Goal: Find specific page/section: Find specific page/section

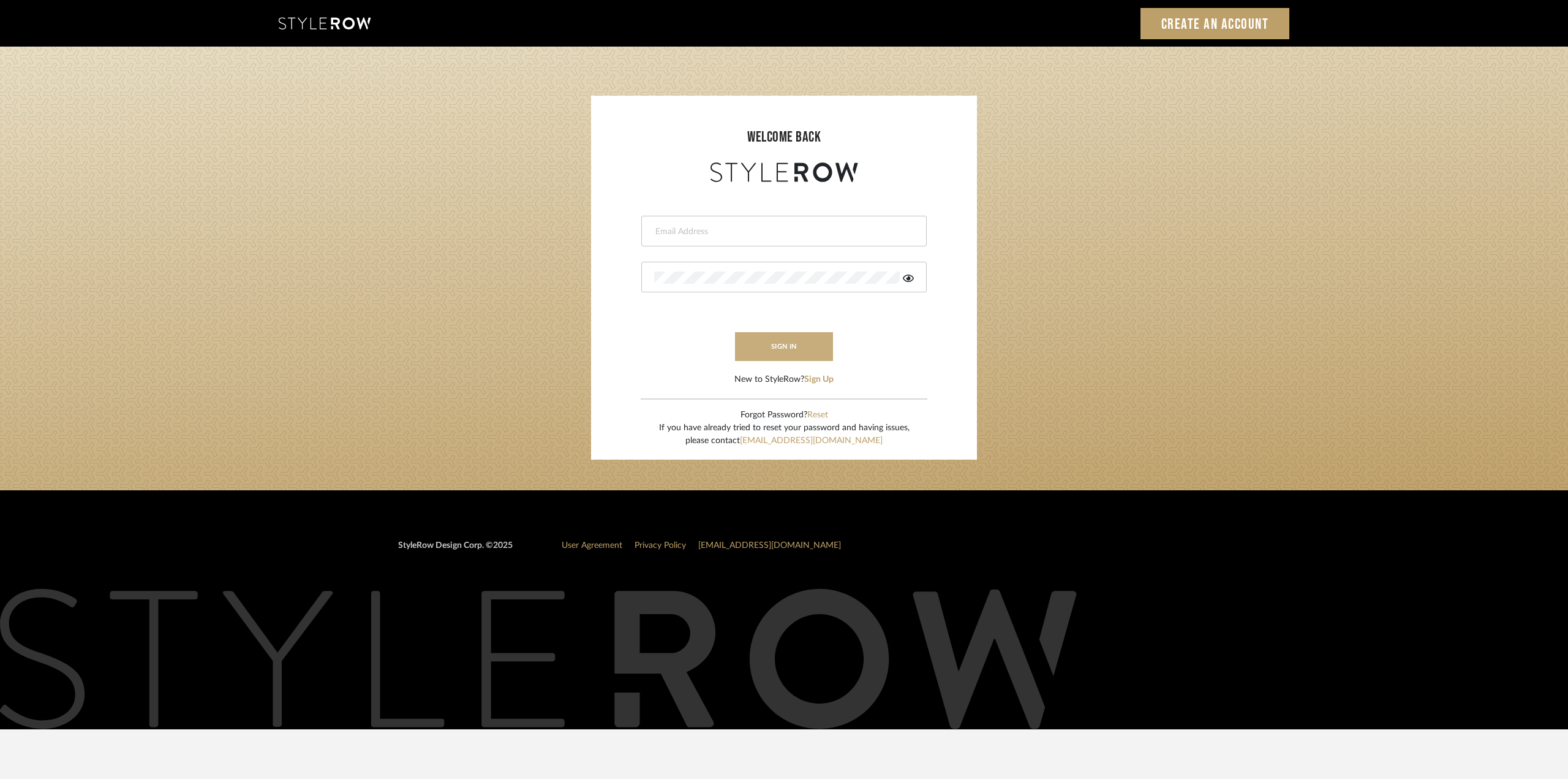
type input "ktyler@morgantewilson.com"
click at [748, 353] on button "sign in" at bounding box center [783, 347] width 98 height 29
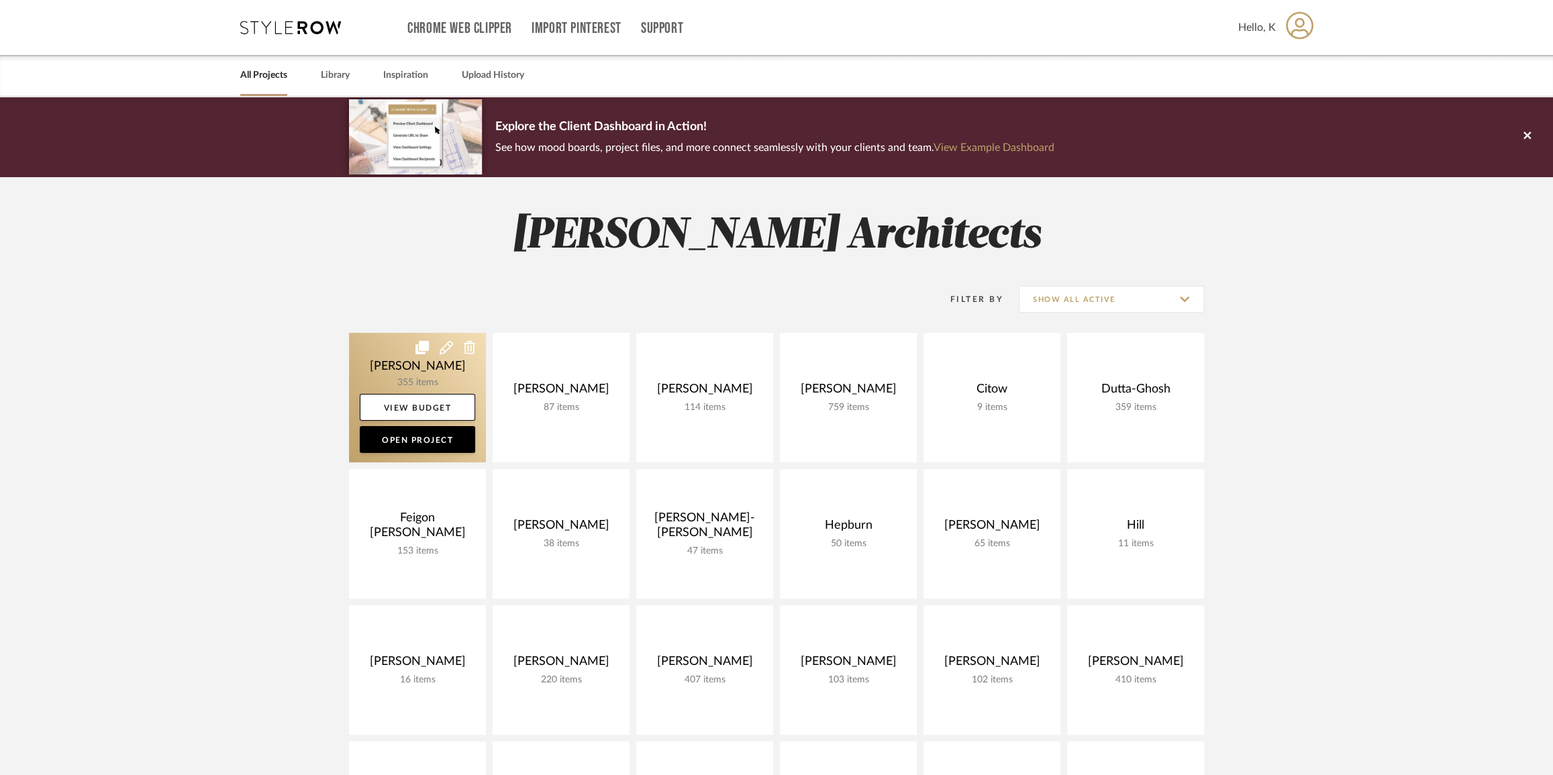
click at [448, 371] on link at bounding box center [417, 398] width 137 height 130
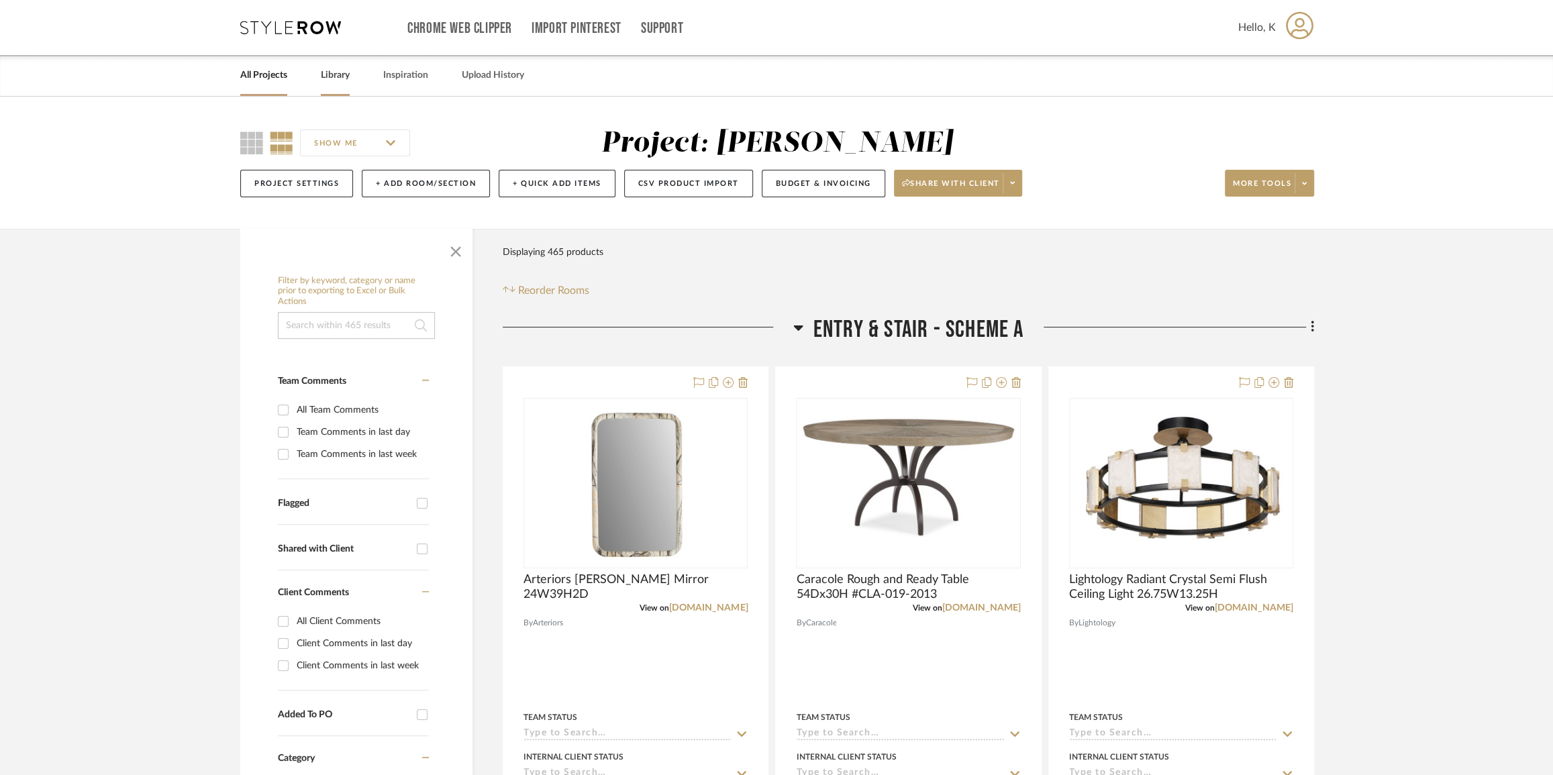
click at [342, 72] on link "Library" at bounding box center [335, 75] width 29 height 18
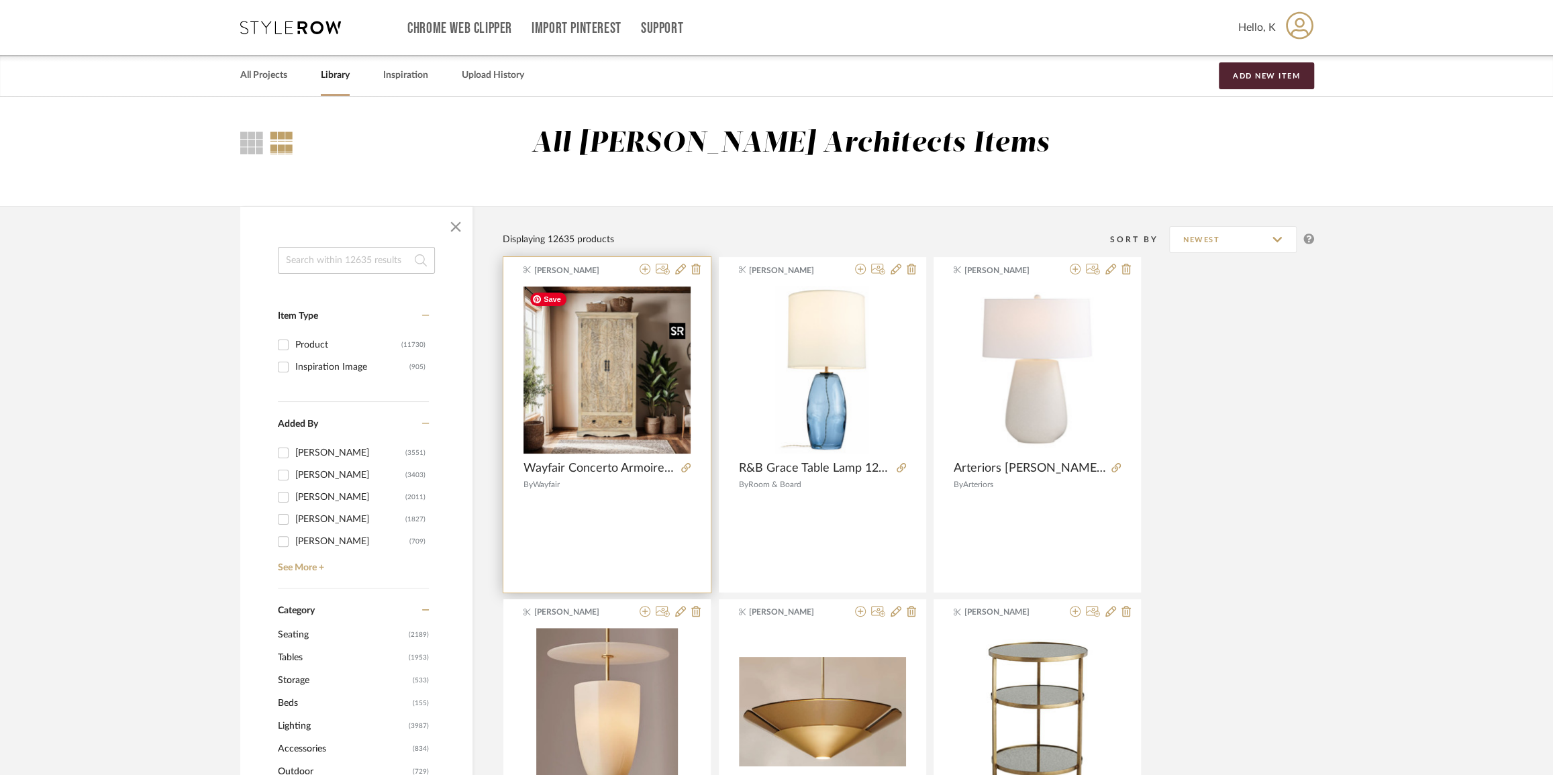
click at [0, 0] on img at bounding box center [0, 0] width 0 height 0
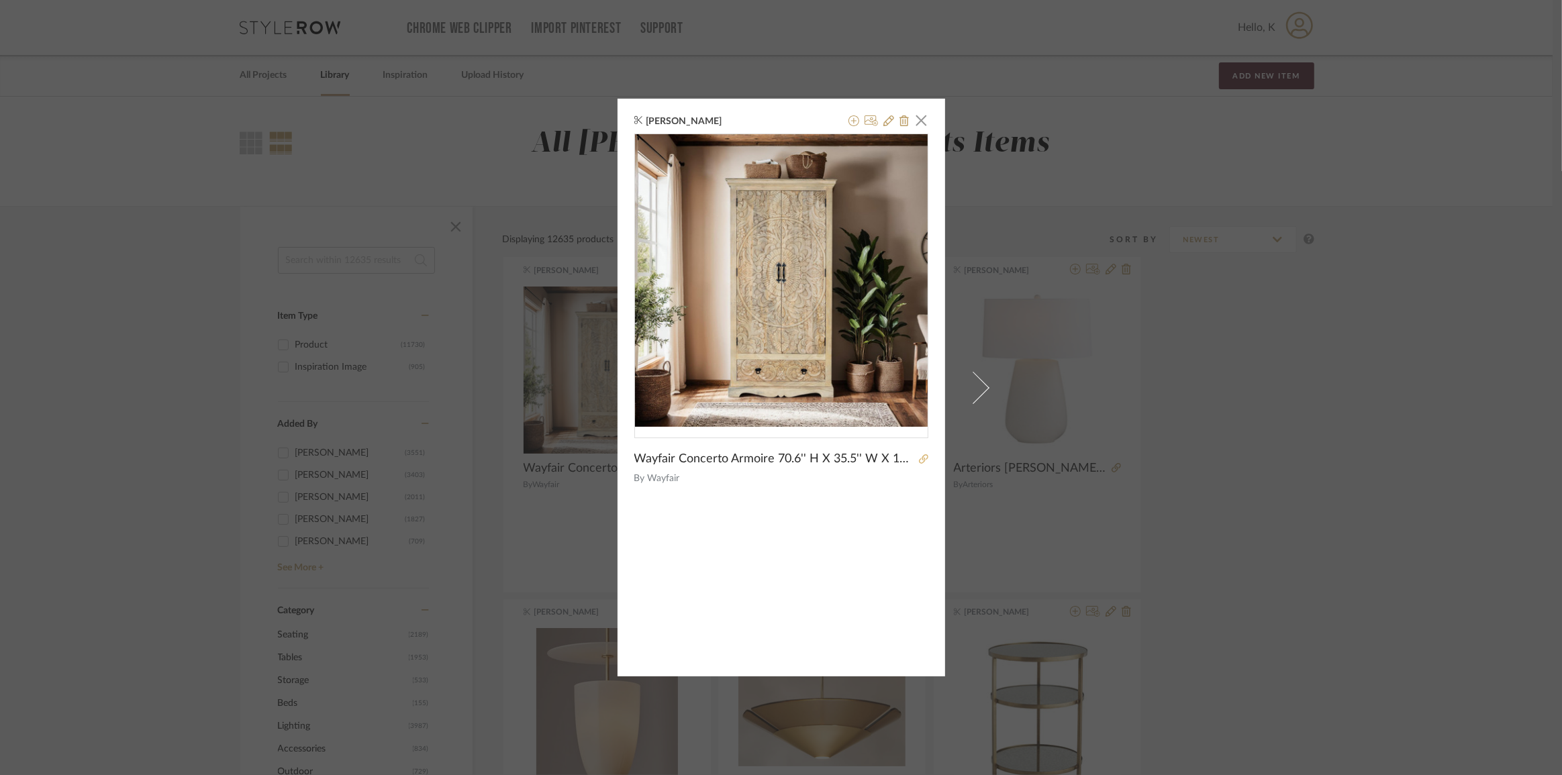
click at [919, 458] on icon at bounding box center [923, 458] width 9 height 9
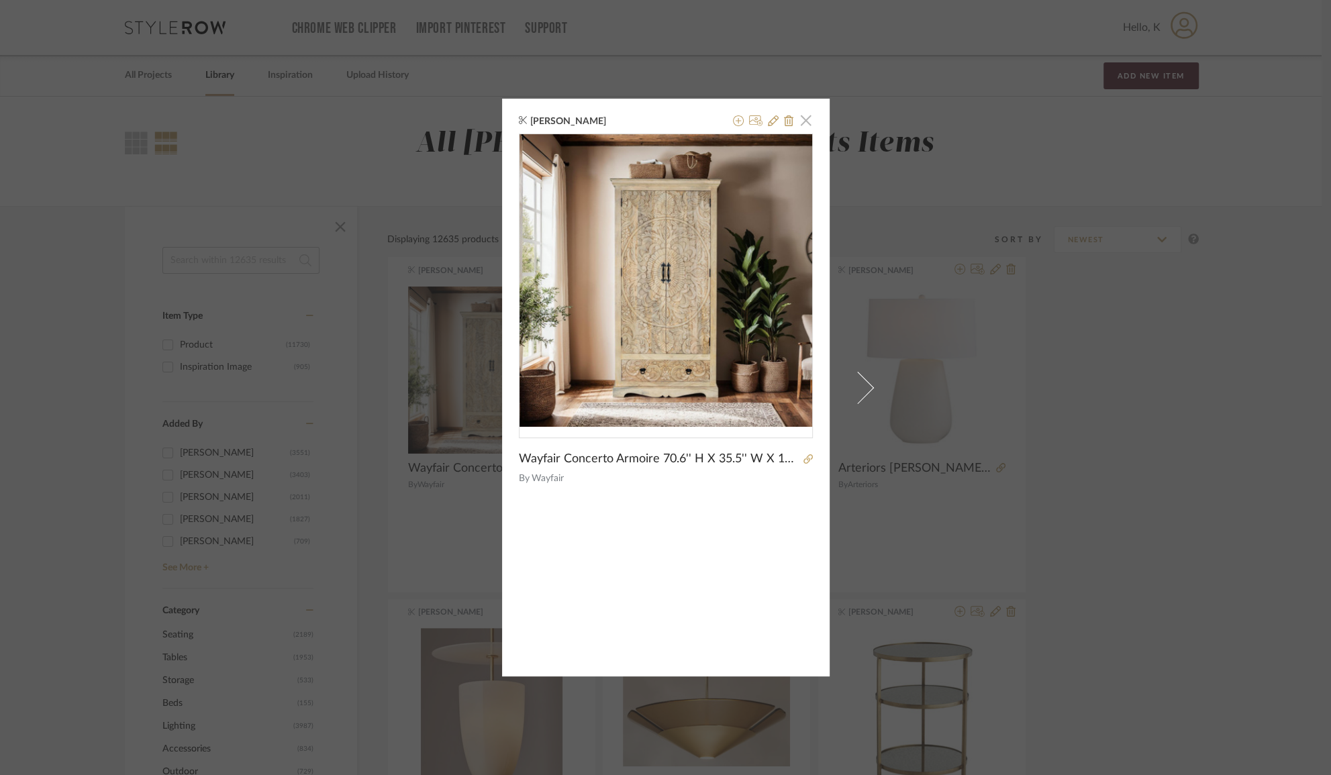
click at [801, 123] on span "button" at bounding box center [805, 120] width 27 height 27
